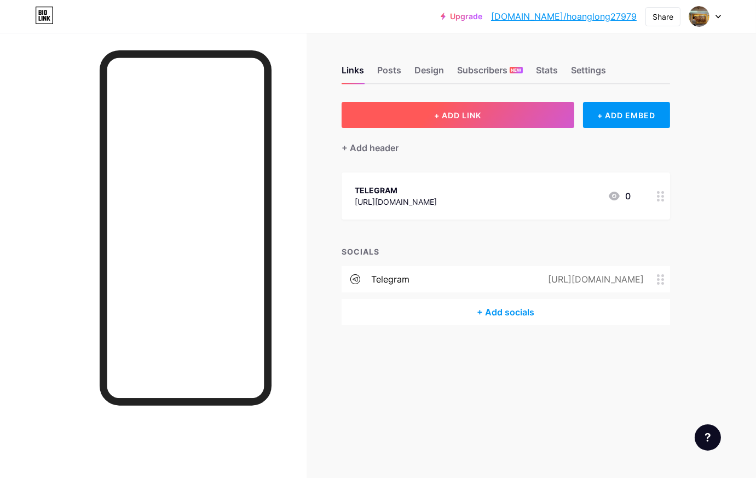
click at [460, 124] on button "+ ADD LINK" at bounding box center [458, 115] width 233 height 26
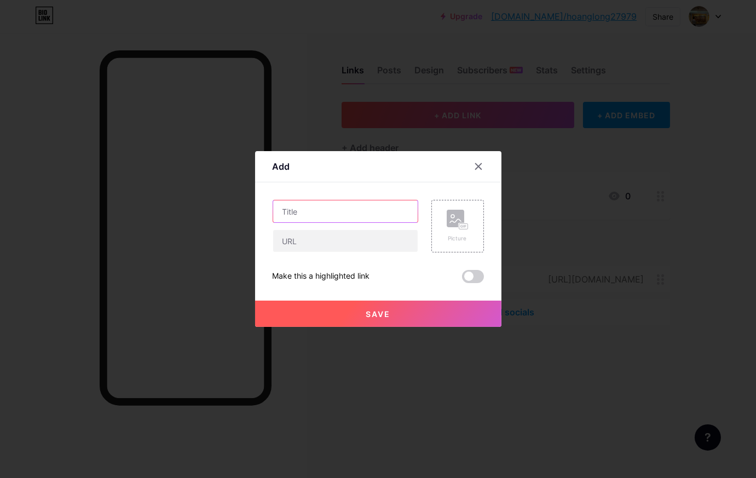
click at [301, 220] on input "text" at bounding box center [345, 211] width 145 height 22
click at [478, 171] on div at bounding box center [479, 167] width 20 height 20
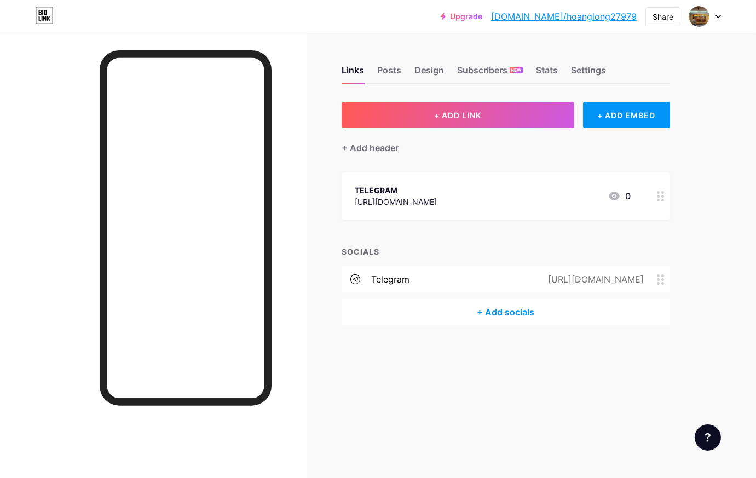
click at [428, 193] on div "TELEGRAM" at bounding box center [396, 189] width 82 height 11
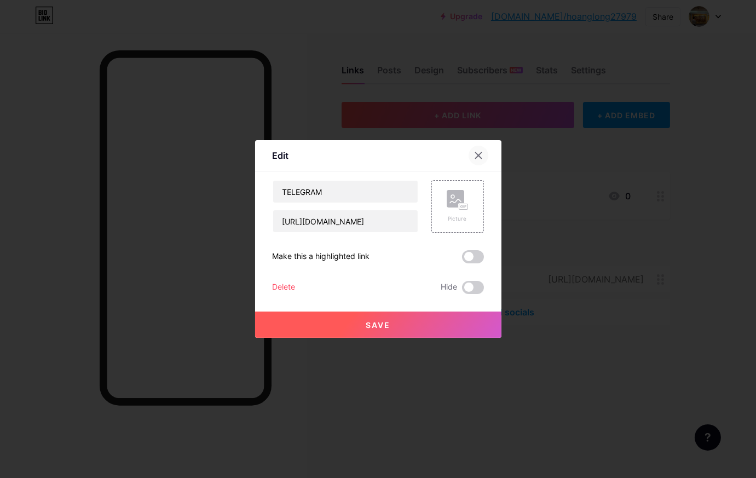
click at [478, 154] on div at bounding box center [479, 156] width 20 height 20
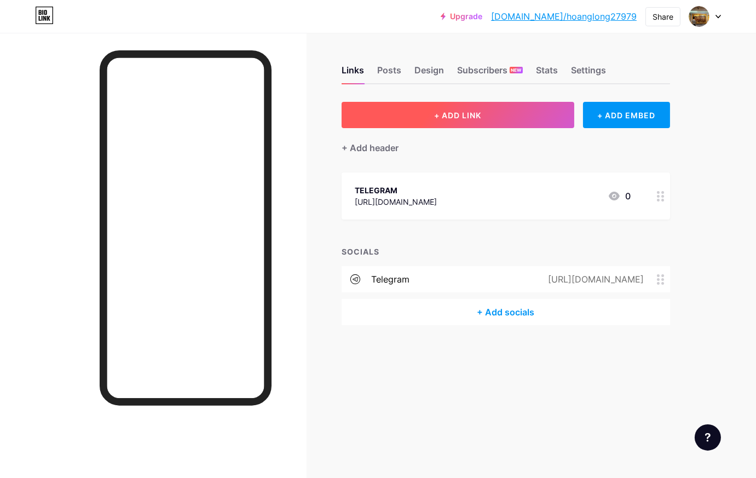
click at [488, 118] on button "+ ADD LINK" at bounding box center [458, 115] width 233 height 26
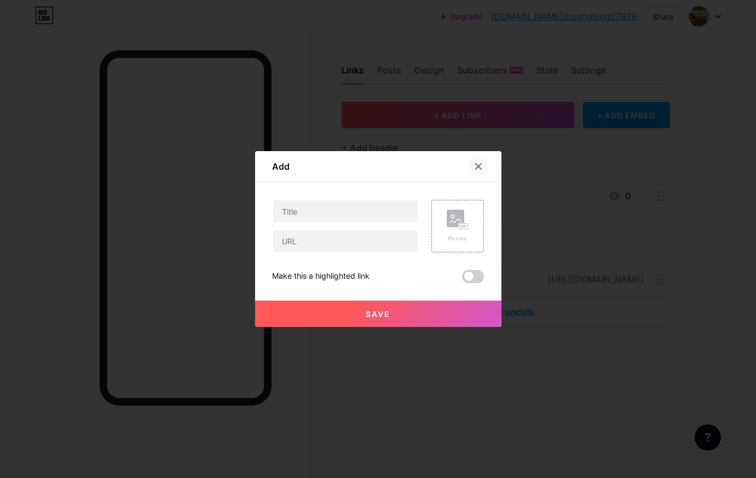
click at [479, 168] on div at bounding box center [479, 167] width 20 height 20
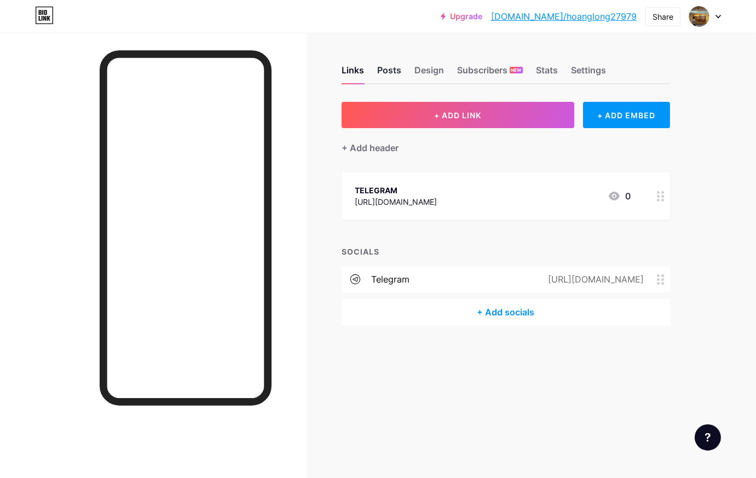
click at [397, 72] on div "Posts" at bounding box center [389, 74] width 24 height 20
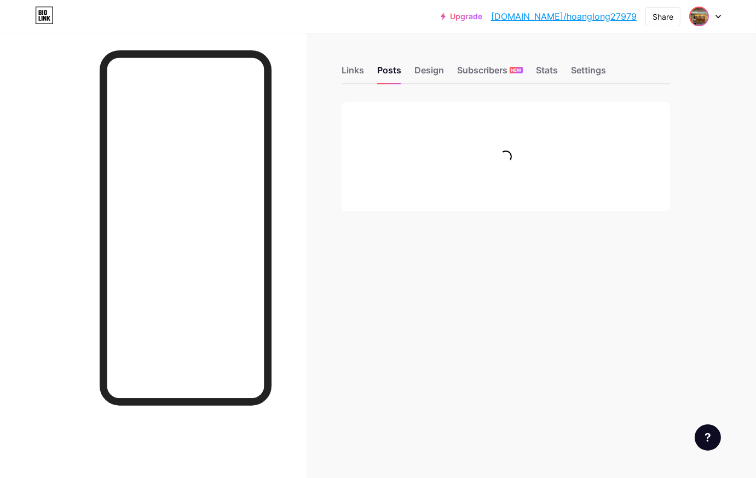
click at [698, 20] on img at bounding box center [699, 17] width 18 height 18
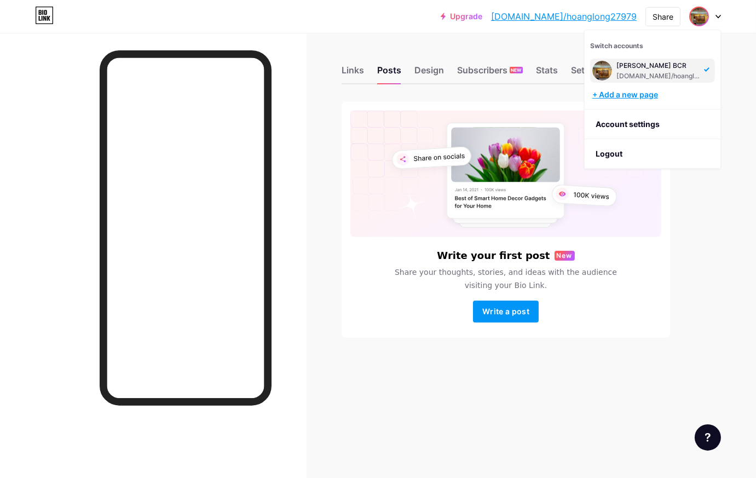
click at [644, 93] on div "+ Add a new page" at bounding box center [653, 94] width 123 height 11
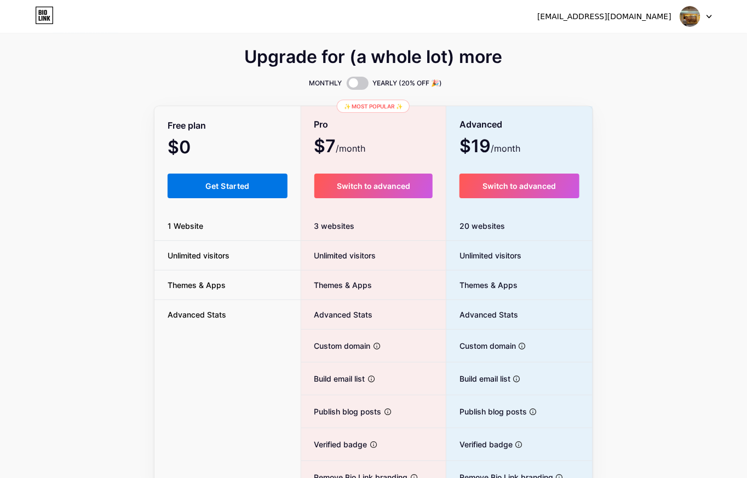
click at [243, 176] on button "Get Started" at bounding box center [228, 186] width 120 height 25
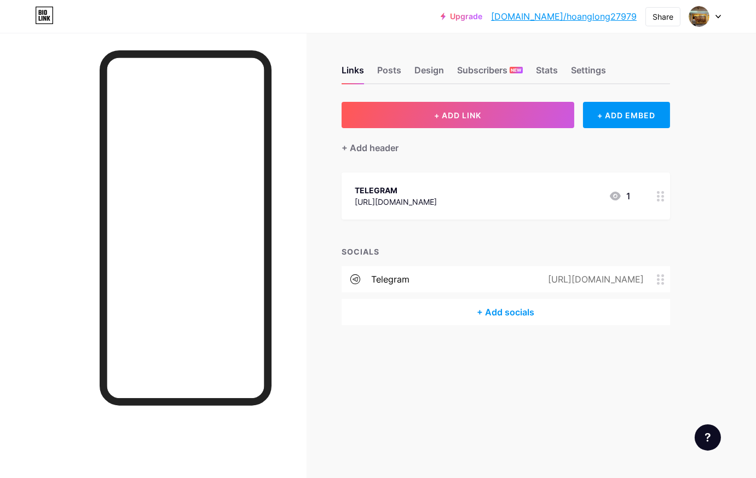
click at [614, 194] on icon at bounding box center [615, 195] width 13 height 13
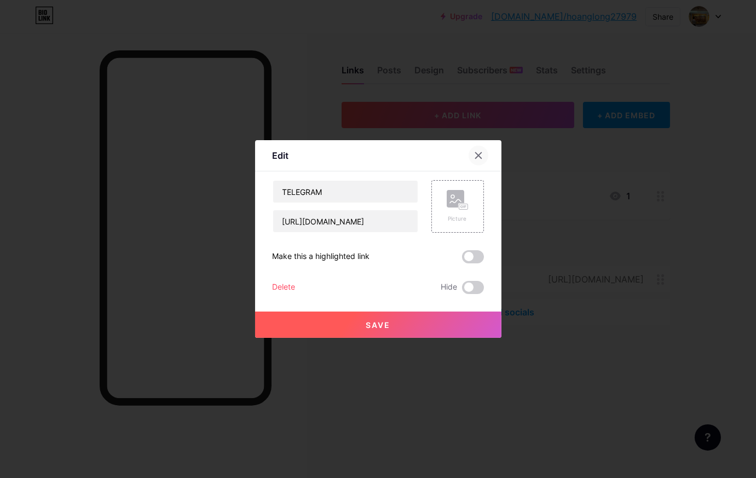
click at [480, 156] on div at bounding box center [479, 156] width 20 height 20
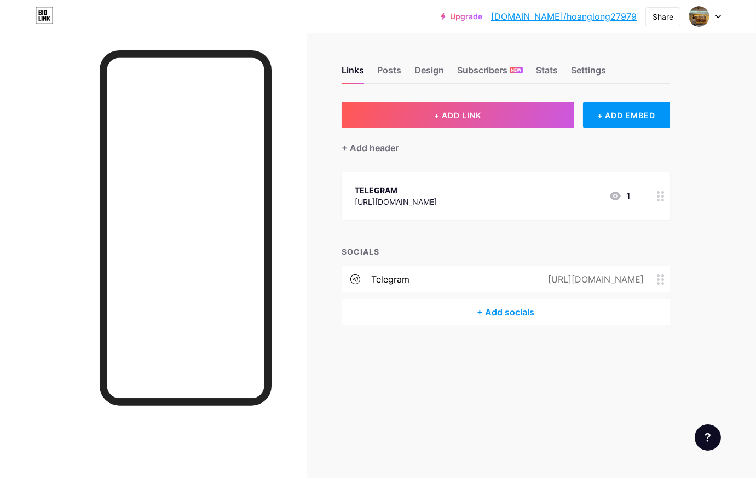
click at [493, 321] on div "+ Add socials" at bounding box center [506, 312] width 328 height 26
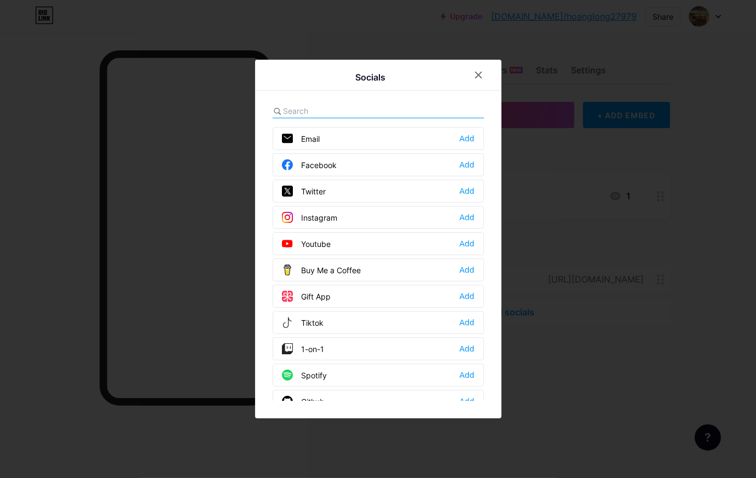
click at [566, 215] on div at bounding box center [378, 239] width 756 height 478
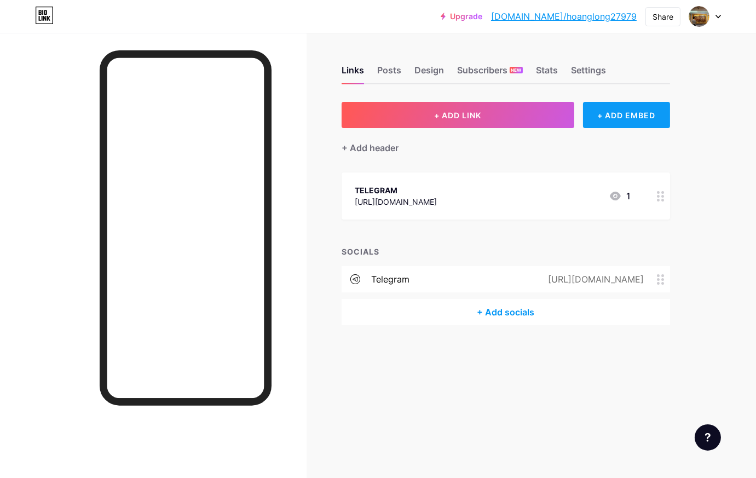
click at [655, 116] on div "+ ADD EMBED" at bounding box center [626, 115] width 87 height 26
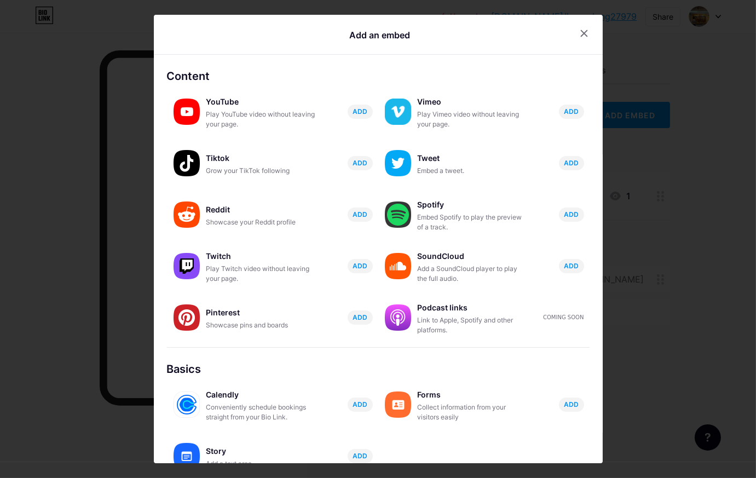
click at [578, 37] on div at bounding box center [584, 34] width 20 height 20
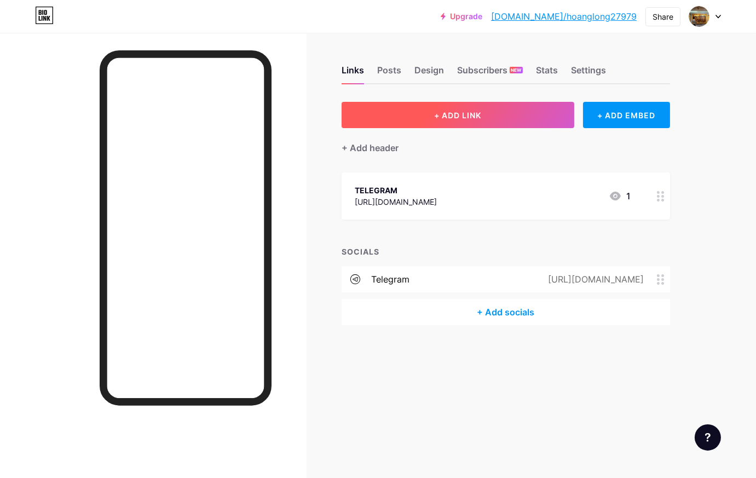
click at [513, 118] on button "+ ADD LINK" at bounding box center [458, 115] width 233 height 26
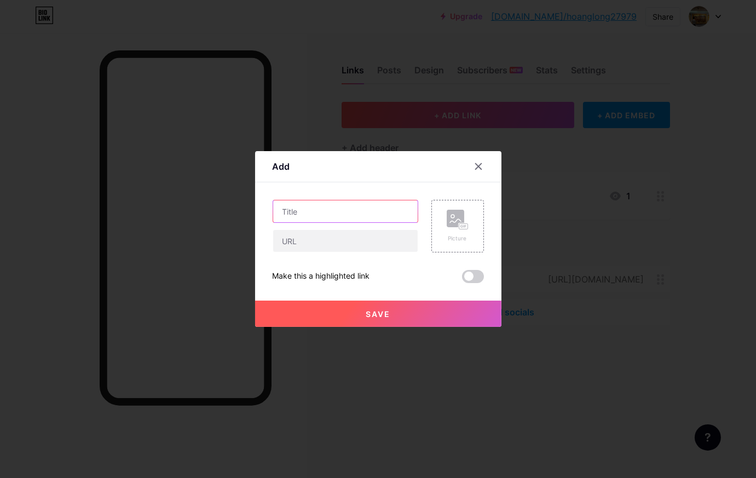
click at [347, 212] on input "text" at bounding box center [345, 211] width 145 height 22
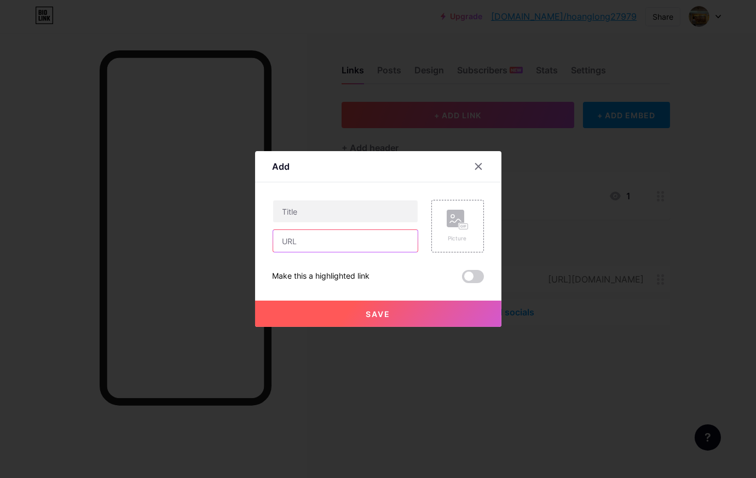
click at [325, 241] on input "text" at bounding box center [345, 241] width 145 height 22
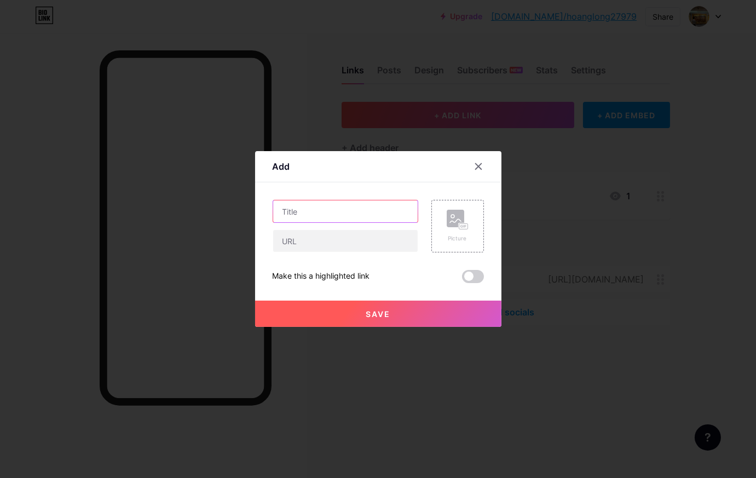
click at [347, 201] on input "text" at bounding box center [345, 211] width 145 height 22
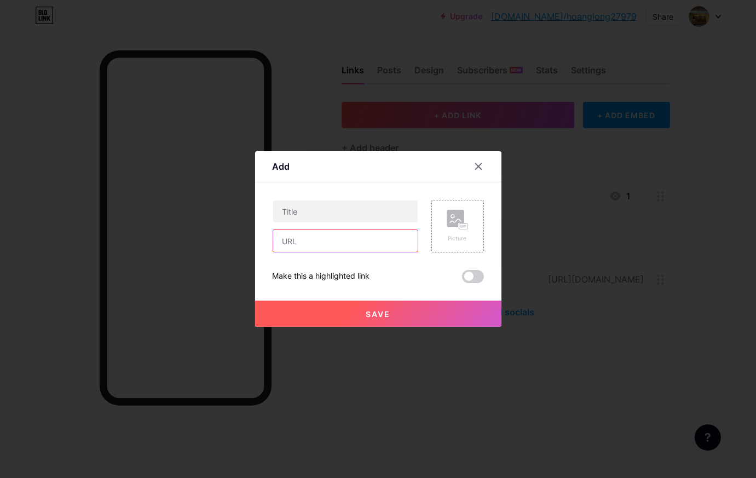
drag, startPoint x: 353, startPoint y: 237, endPoint x: 363, endPoint y: 236, distance: 10.4
click at [354, 237] on input "text" at bounding box center [345, 241] width 145 height 22
click at [475, 171] on div at bounding box center [479, 167] width 20 height 20
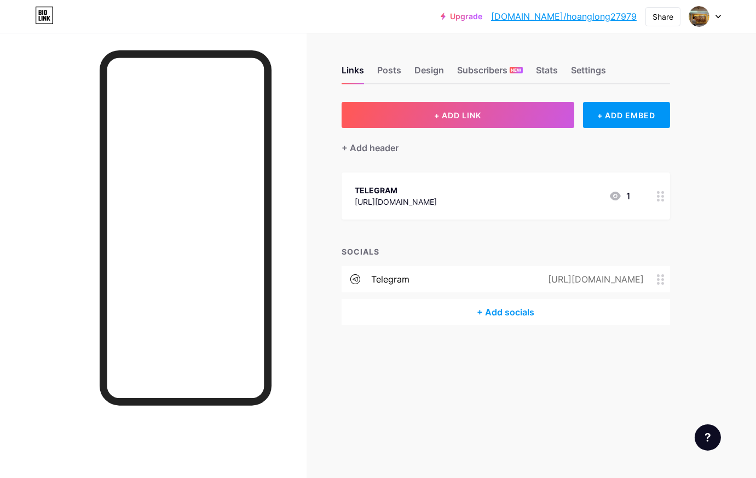
click at [699, 111] on div "Links Posts Design Subscribers NEW Stats Settings + ADD LINK + ADD EMBED + Add …" at bounding box center [358, 206] width 716 height 347
click at [663, 159] on div "+ ADD LINK + ADD EMBED + Add header TELEGRAM [URL][DOMAIN_NAME] 1 SOCIALS teleg…" at bounding box center [506, 213] width 328 height 223
click at [663, 200] on div at bounding box center [660, 195] width 19 height 47
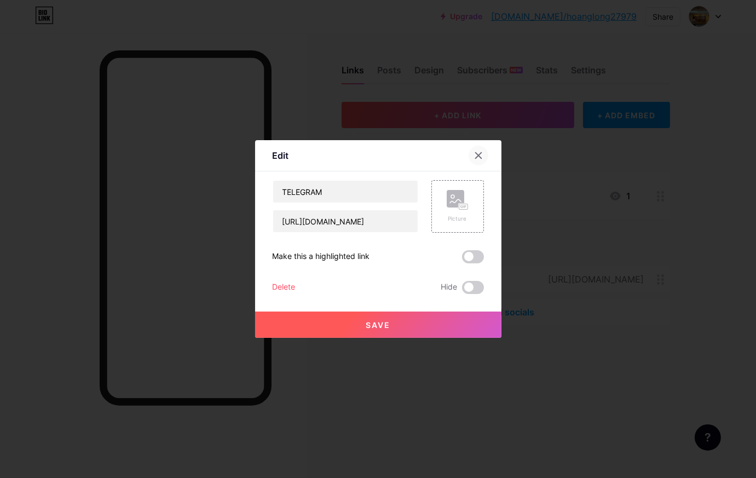
click at [474, 152] on icon at bounding box center [478, 155] width 9 height 9
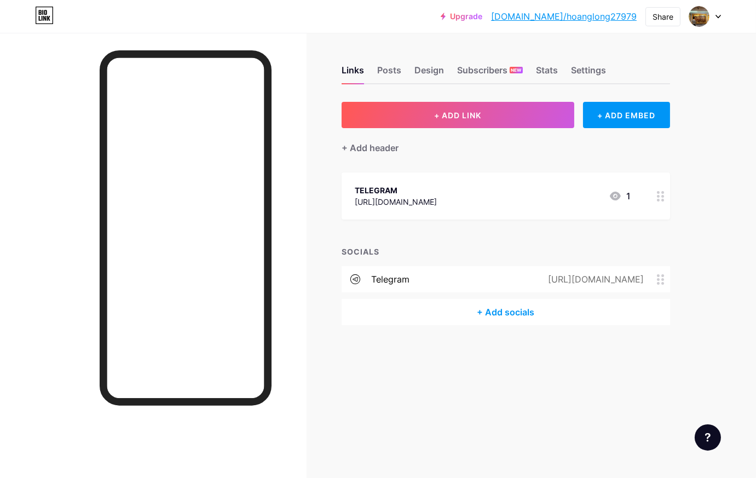
click at [719, 16] on icon at bounding box center [718, 16] width 4 height 3
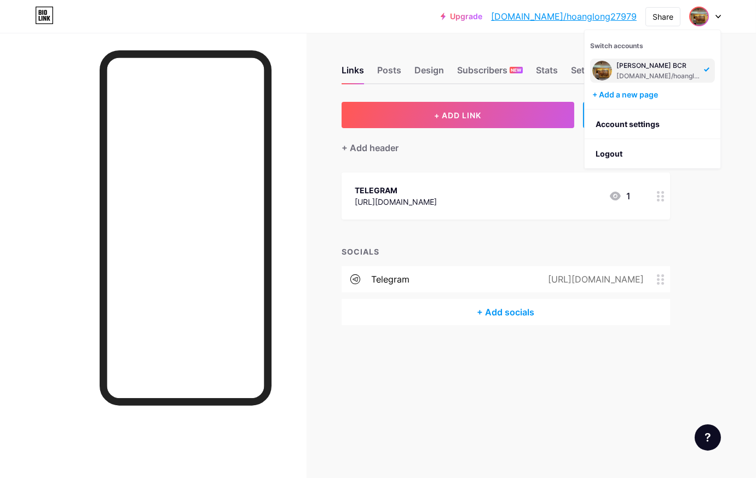
click at [722, 18] on div "Upgrade [DOMAIN_NAME]/hoangl... [DOMAIN_NAME]/hoanglong27979 Share Switch accou…" at bounding box center [378, 17] width 756 height 20
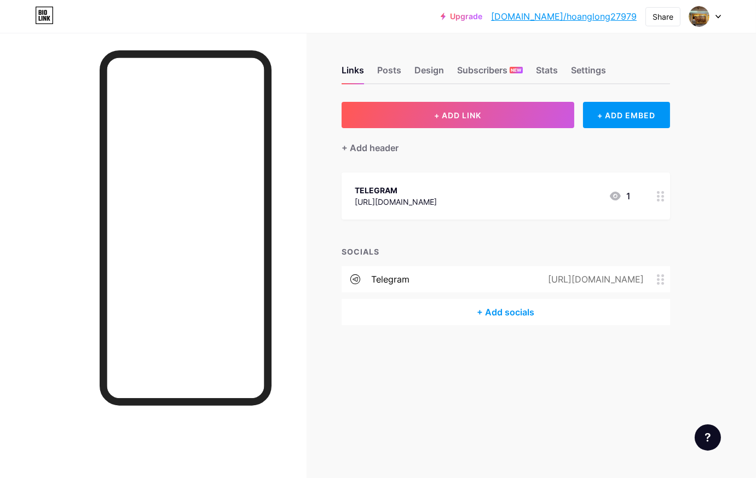
click at [719, 18] on icon at bounding box center [717, 17] width 5 height 4
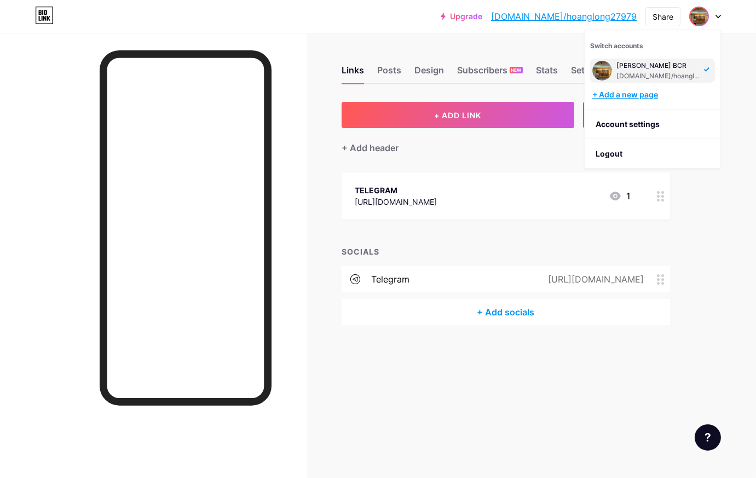
click at [642, 91] on div "+ Add a new page" at bounding box center [653, 94] width 123 height 11
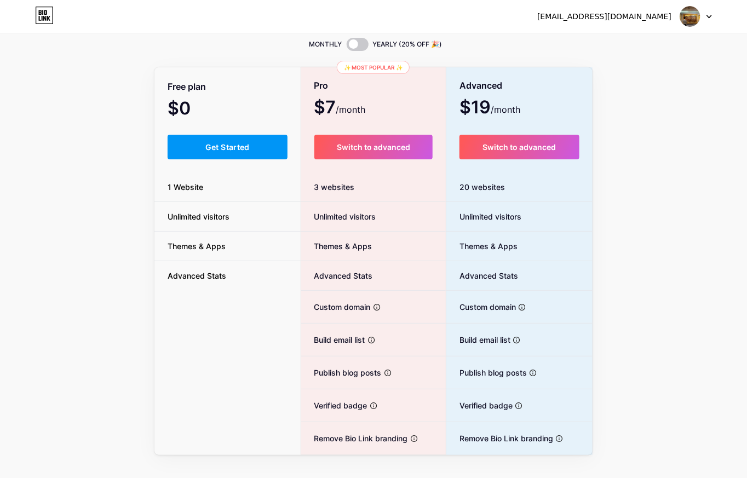
scroll to position [61, 0]
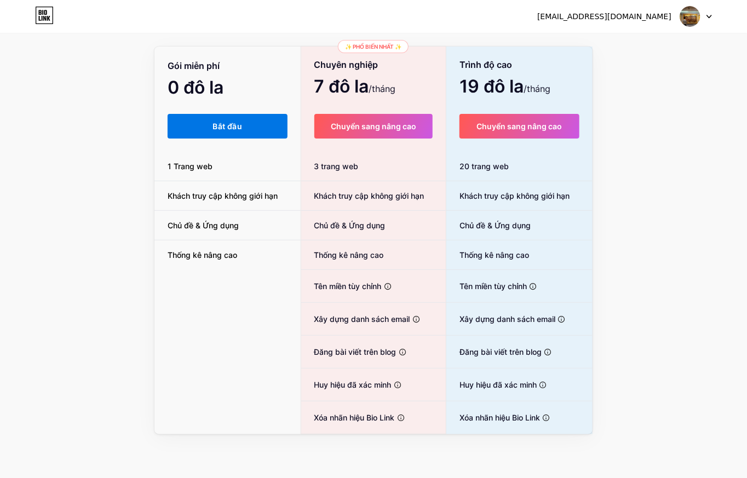
click at [221, 124] on font "Bắt đầu" at bounding box center [227, 126] width 29 height 9
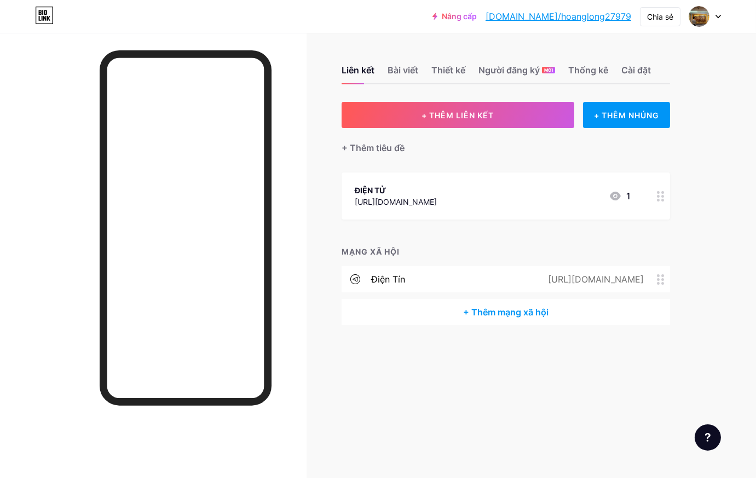
click at [391, 187] on div "ĐIỆN TỬ" at bounding box center [396, 189] width 82 height 11
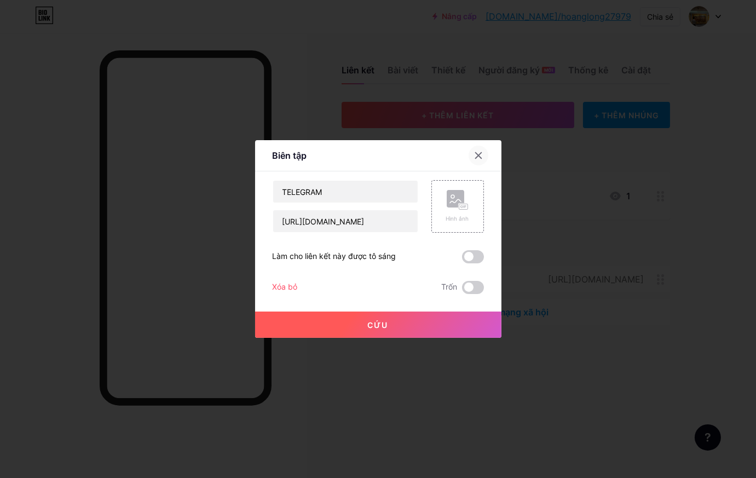
click at [475, 154] on icon at bounding box center [478, 156] width 6 height 6
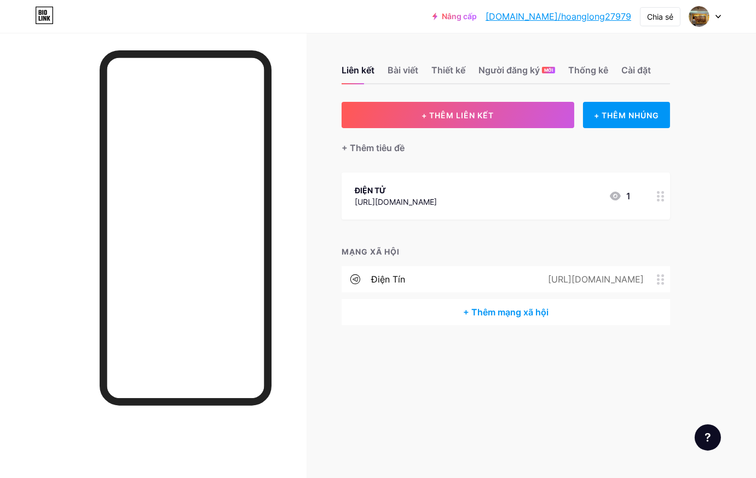
click at [435, 187] on div "ĐIỆN TỬ" at bounding box center [396, 189] width 82 height 11
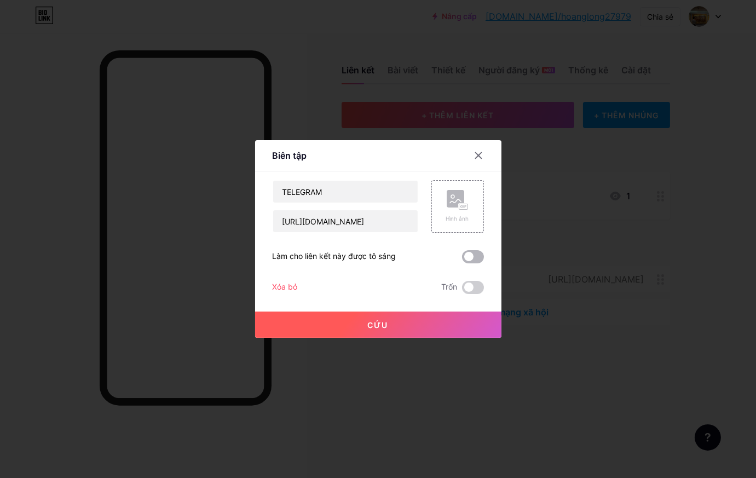
click at [462, 255] on span at bounding box center [473, 256] width 22 height 13
click at [462, 259] on input "checkbox" at bounding box center [462, 259] width 0 height 0
click at [382, 322] on font "Cứu" at bounding box center [378, 324] width 21 height 9
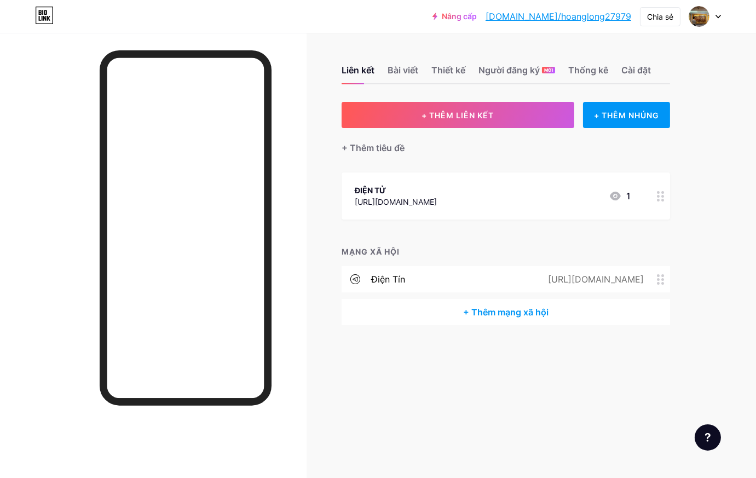
click at [662, 199] on circle at bounding box center [662, 200] width 3 height 3
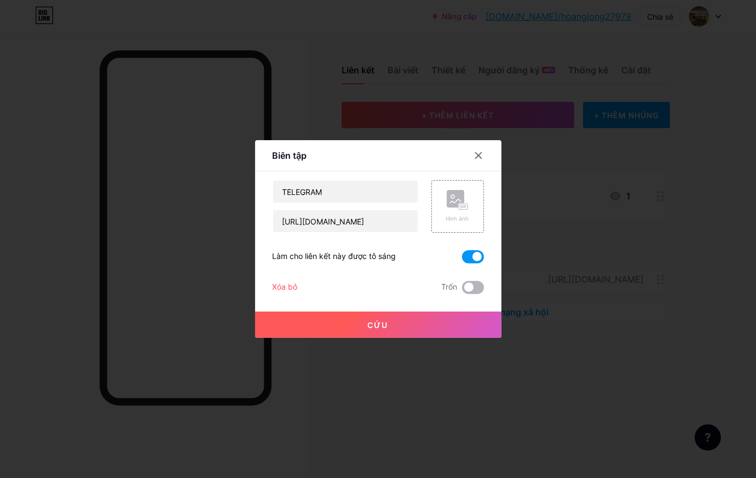
click at [464, 286] on span at bounding box center [473, 287] width 22 height 13
click at [462, 290] on input "checkbox" at bounding box center [462, 290] width 0 height 0
click at [411, 325] on button "Cứu" at bounding box center [378, 324] width 246 height 26
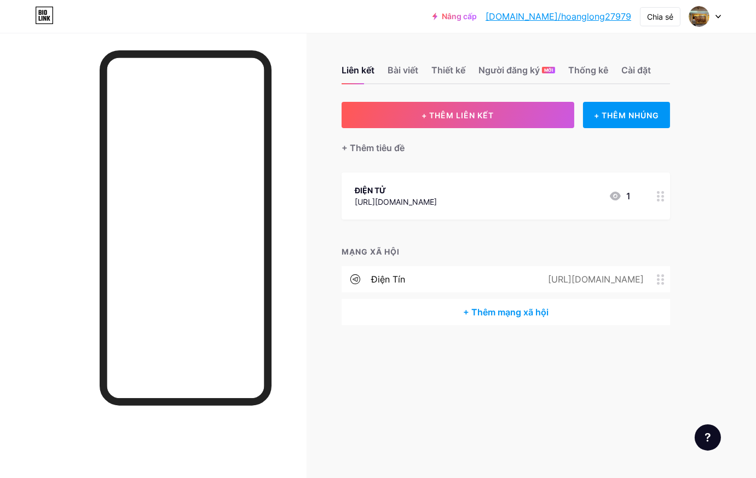
click at [664, 197] on icon at bounding box center [661, 196] width 8 height 10
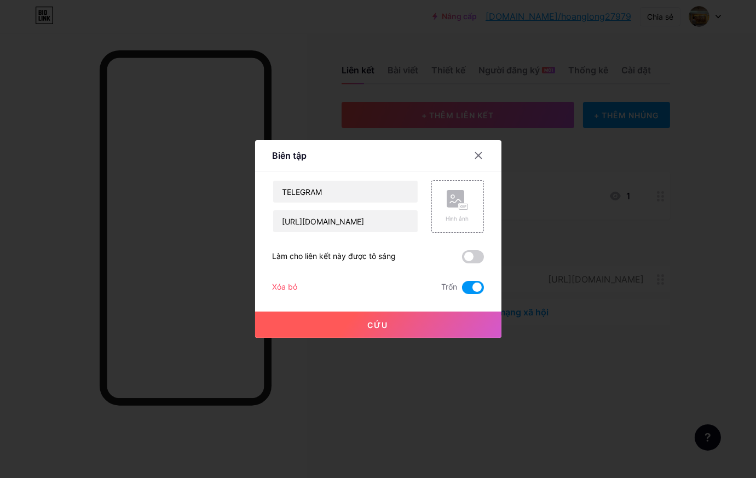
click at [468, 288] on span at bounding box center [473, 287] width 22 height 13
click at [462, 290] on input "checkbox" at bounding box center [462, 290] width 0 height 0
click at [471, 256] on span at bounding box center [473, 256] width 22 height 13
click at [462, 259] on input "checkbox" at bounding box center [462, 259] width 0 height 0
click at [438, 318] on button "Cứu" at bounding box center [378, 324] width 246 height 26
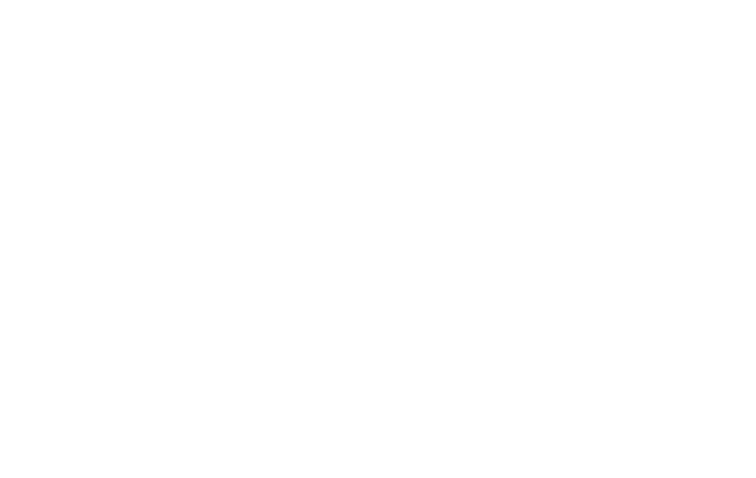
click at [404, 0] on html at bounding box center [378, 0] width 756 height 0
